Goal: Information Seeking & Learning: Learn about a topic

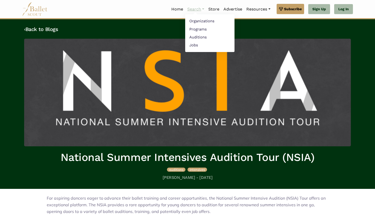
click at [189, 11] on link "Search" at bounding box center [195, 9] width 21 height 11
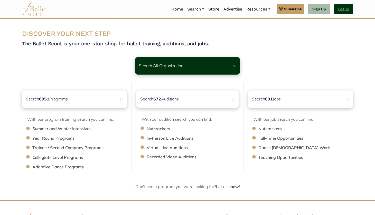
click at [341, 11] on link "Log In" at bounding box center [343, 9] width 19 height 10
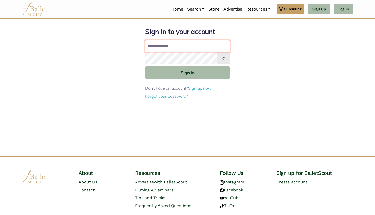
type input "**********"
click at [187, 72] on button "Sign in" at bounding box center [187, 72] width 85 height 13
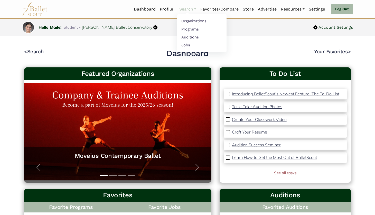
click at [189, 8] on link "Search" at bounding box center [187, 9] width 21 height 11
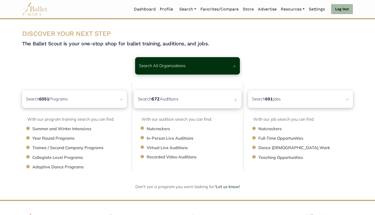
click at [155, 102] on b "672" at bounding box center [155, 98] width 8 height 5
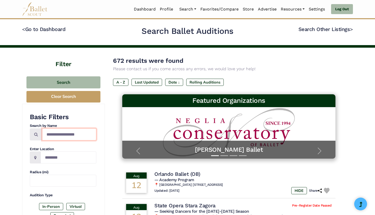
click at [68, 135] on input "Search by names..." at bounding box center [69, 135] width 54 height 12
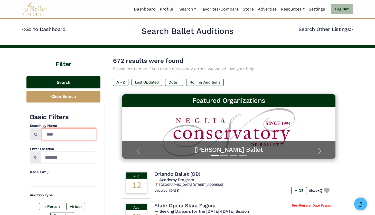
type input "****"
click at [77, 80] on button "Search" at bounding box center [63, 83] width 74 height 12
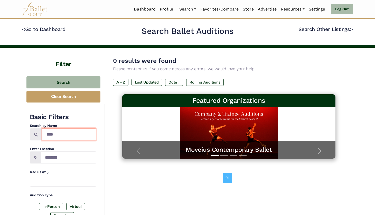
drag, startPoint x: 60, startPoint y: 136, endPoint x: 30, endPoint y: 136, distance: 30.0
click at [30, 136] on div "****" at bounding box center [63, 135] width 66 height 12
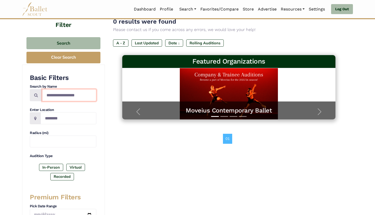
scroll to position [95, 0]
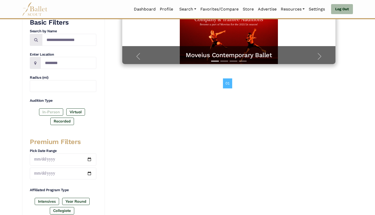
click at [54, 110] on label "In-Person" at bounding box center [51, 112] width 24 height 7
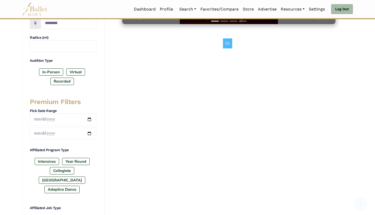
scroll to position [141, 0]
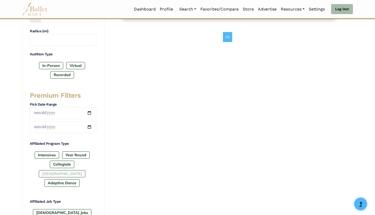
click at [75, 170] on label "[GEOGRAPHIC_DATA]" at bounding box center [62, 173] width 46 height 7
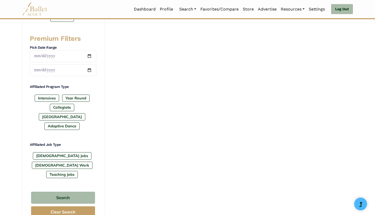
scroll to position [202, 0]
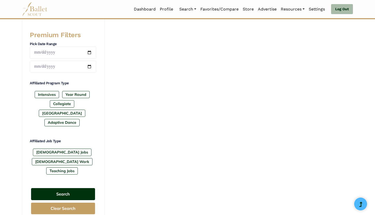
click at [70, 188] on button "Search" at bounding box center [63, 194] width 64 height 12
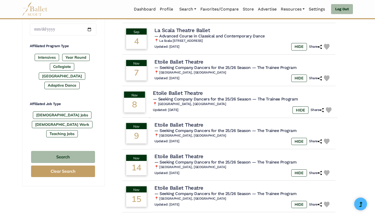
scroll to position [276, 0]
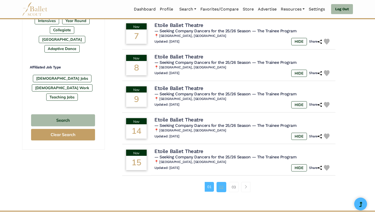
click at [220, 184] on link "02" at bounding box center [221, 187] width 10 height 10
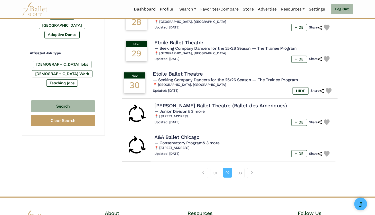
scroll to position [292, 0]
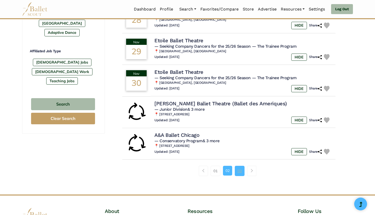
click at [240, 167] on link "03" at bounding box center [240, 171] width 10 height 10
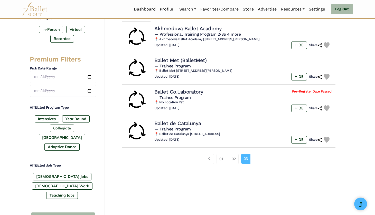
scroll to position [152, 0]
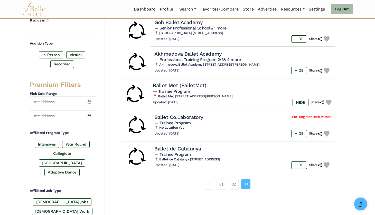
click at [216, 85] on div "Ballet Met (BalletMet)" at bounding box center [243, 85] width 181 height 7
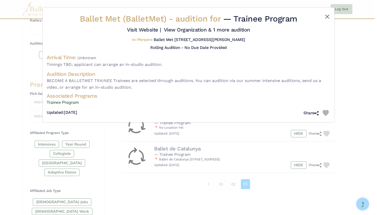
click at [327, 16] on button "Close" at bounding box center [328, 17] width 6 height 6
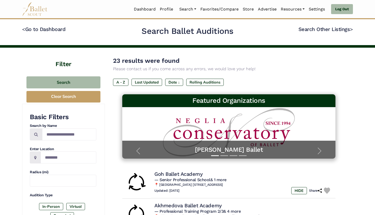
scroll to position [0, 0]
